Goal: Information Seeking & Learning: Learn about a topic

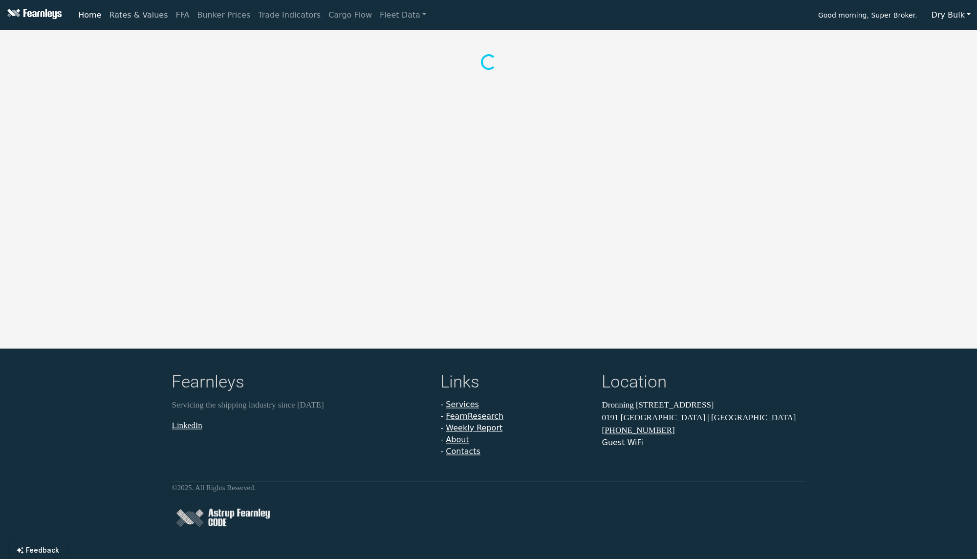
click at [141, 14] on link "Rates & Values" at bounding box center [139, 15] width 66 height 20
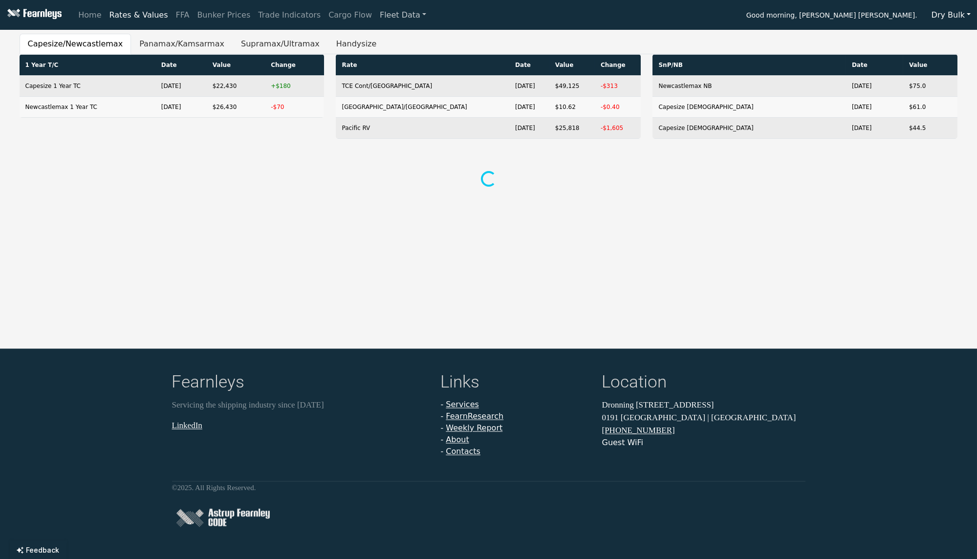
click at [377, 9] on link "Fleet Data" at bounding box center [403, 15] width 54 height 20
click at [384, 40] on link "Fleet Stats" at bounding box center [415, 42] width 62 height 20
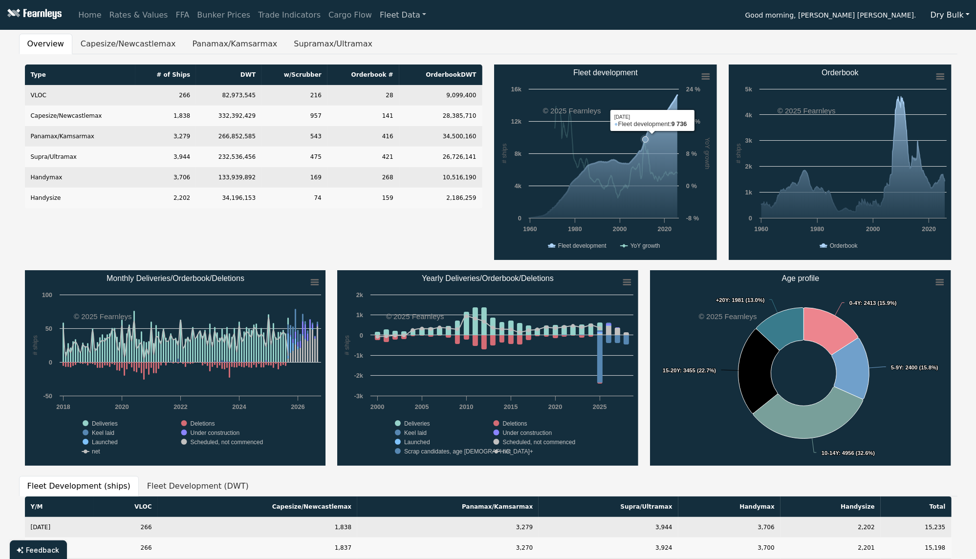
drag, startPoint x: 645, startPoint y: 99, endPoint x: 704, endPoint y: 103, distance: 59.3
click at [704, 103] on rect "Fleet development" at bounding box center [605, 161] width 223 height 195
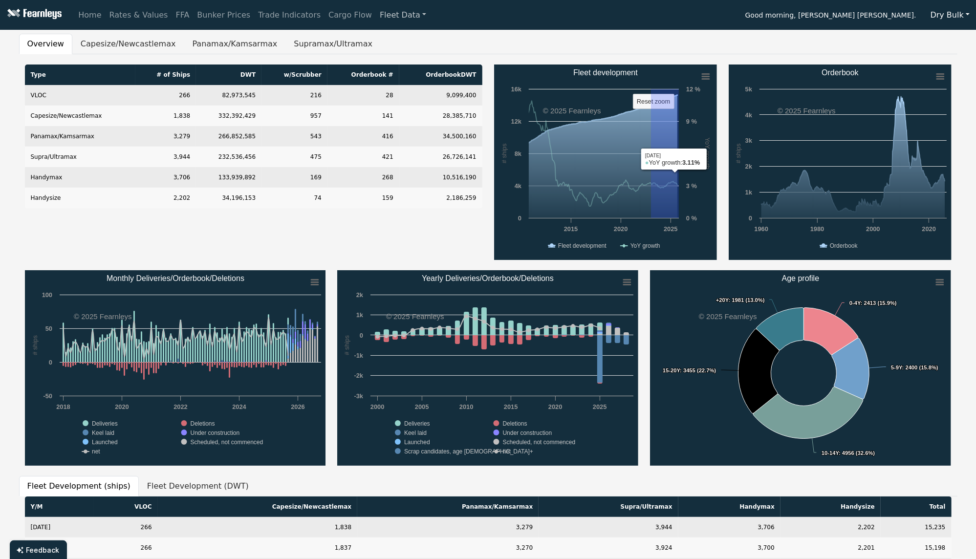
drag, startPoint x: 651, startPoint y: 140, endPoint x: 693, endPoint y: 143, distance: 42.1
click at [693, 143] on rect "Fleet development" at bounding box center [605, 161] width 223 height 195
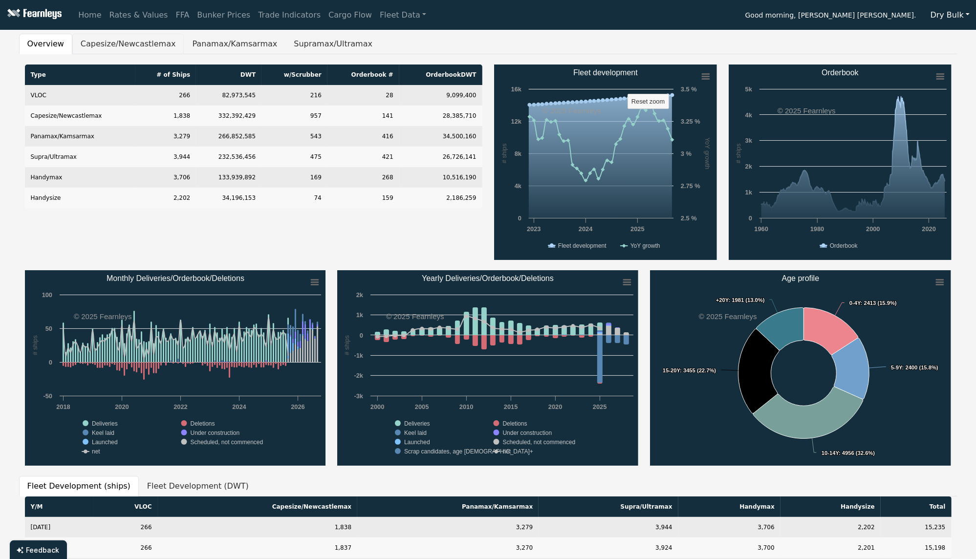
click at [146, 41] on button "Capesize/Newcastlemax" at bounding box center [128, 44] width 112 height 21
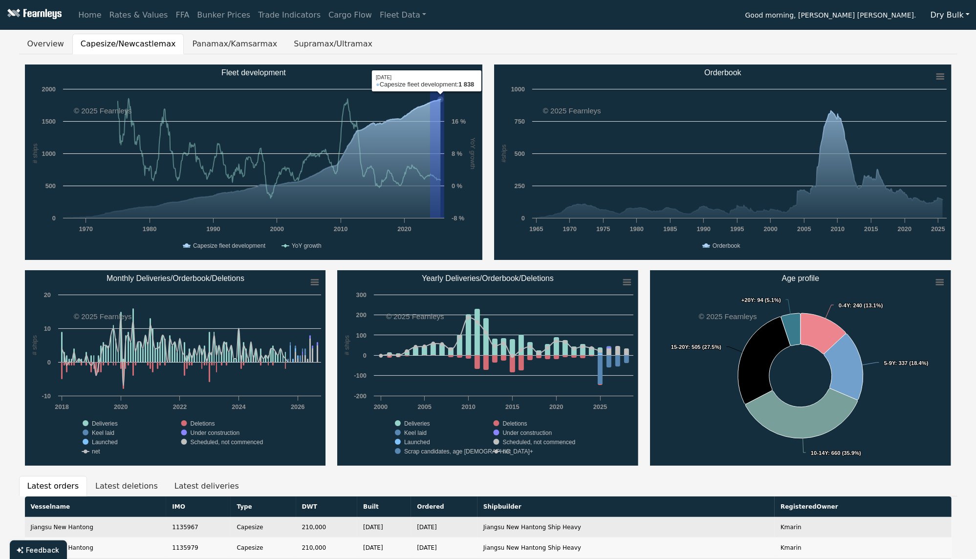
drag, startPoint x: 430, startPoint y: 129, endPoint x: 452, endPoint y: 139, distance: 24.1
click at [452, 139] on rect "Fleet development" at bounding box center [253, 161] width 457 height 195
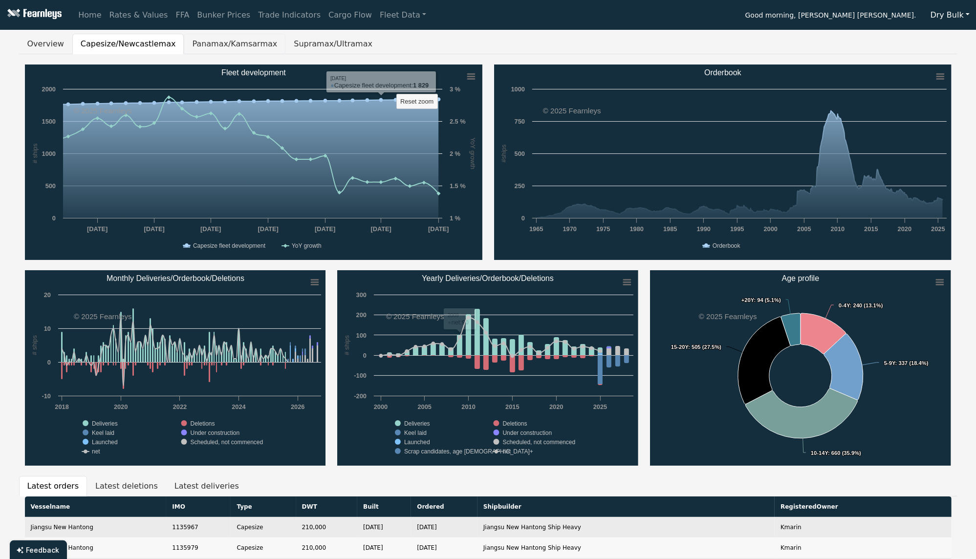
click at [212, 48] on button "Panamax/Kamsarmax" at bounding box center [235, 44] width 102 height 21
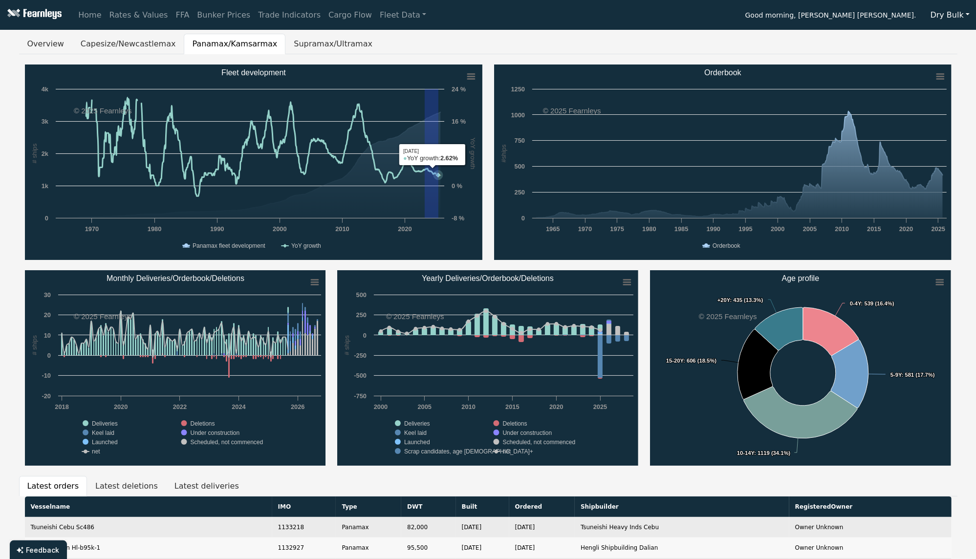
drag, startPoint x: 425, startPoint y: 147, endPoint x: 442, endPoint y: 152, distance: 18.3
click at [441, 152] on rect "Fleet development" at bounding box center [253, 161] width 457 height 195
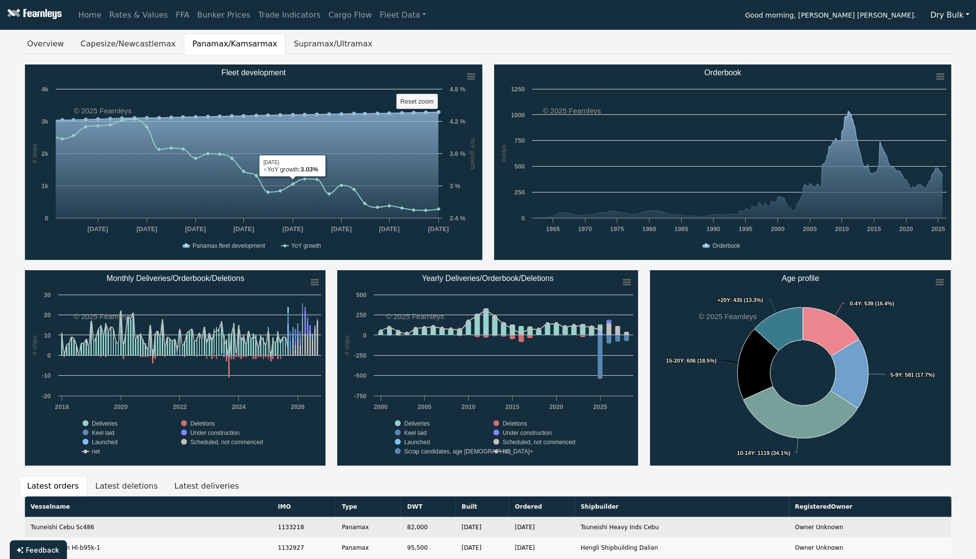
click at [298, 41] on button "Supramax/Ultramax" at bounding box center [332, 44] width 95 height 21
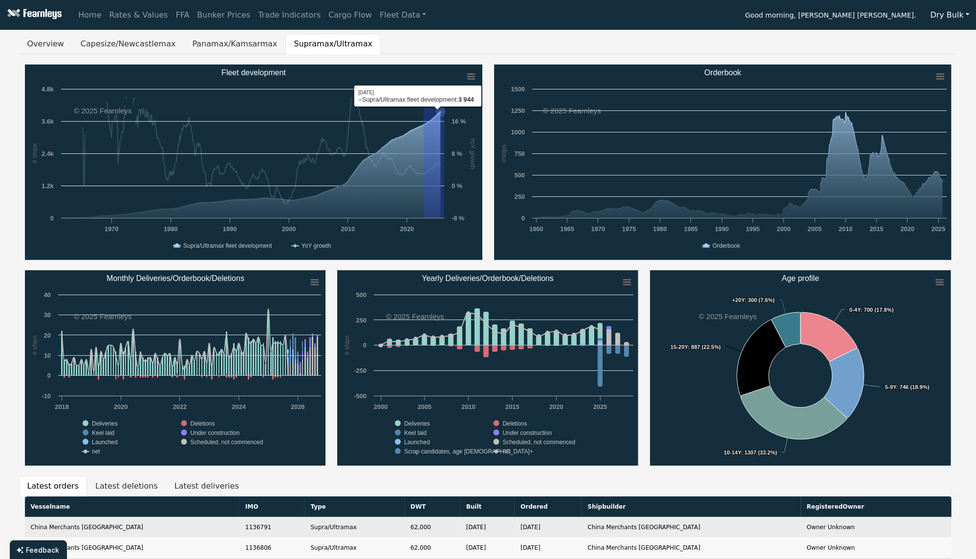
drag, startPoint x: 424, startPoint y: 120, endPoint x: 449, endPoint y: 123, distance: 25.1
click at [449, 123] on icon "Created with Highcharts 11.4.8 # ships YoY growth Chart context menu Fleet deve…" at bounding box center [253, 161] width 457 height 195
